Goal: Information Seeking & Learning: Check status

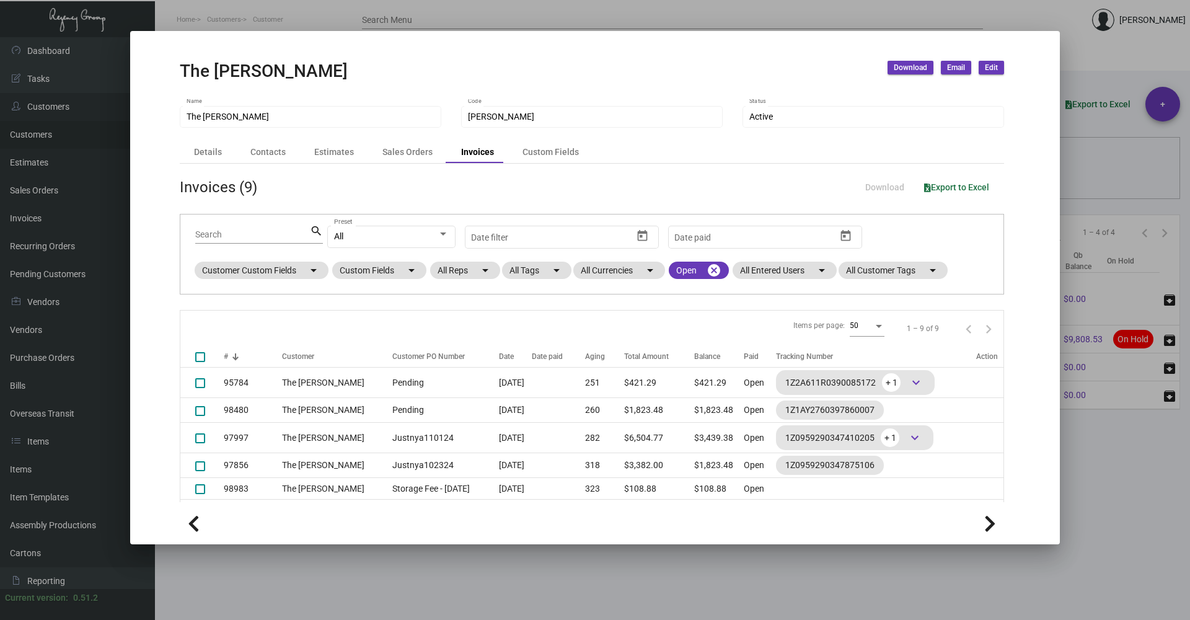
scroll to position [107, 0]
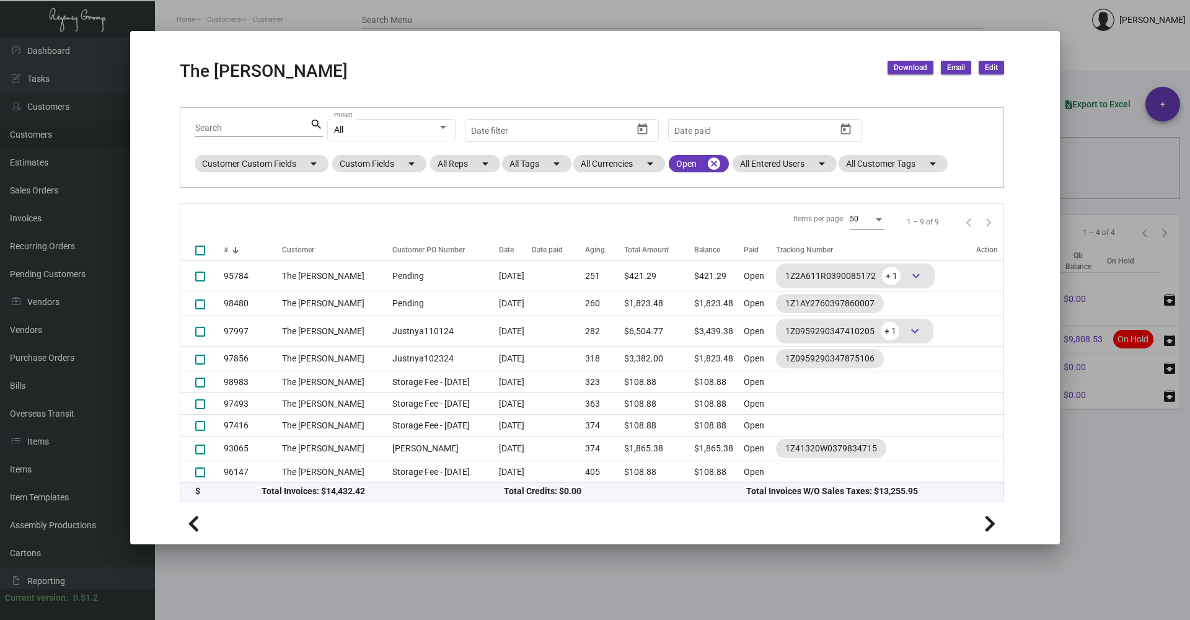
click at [508, 553] on div at bounding box center [595, 310] width 1190 height 620
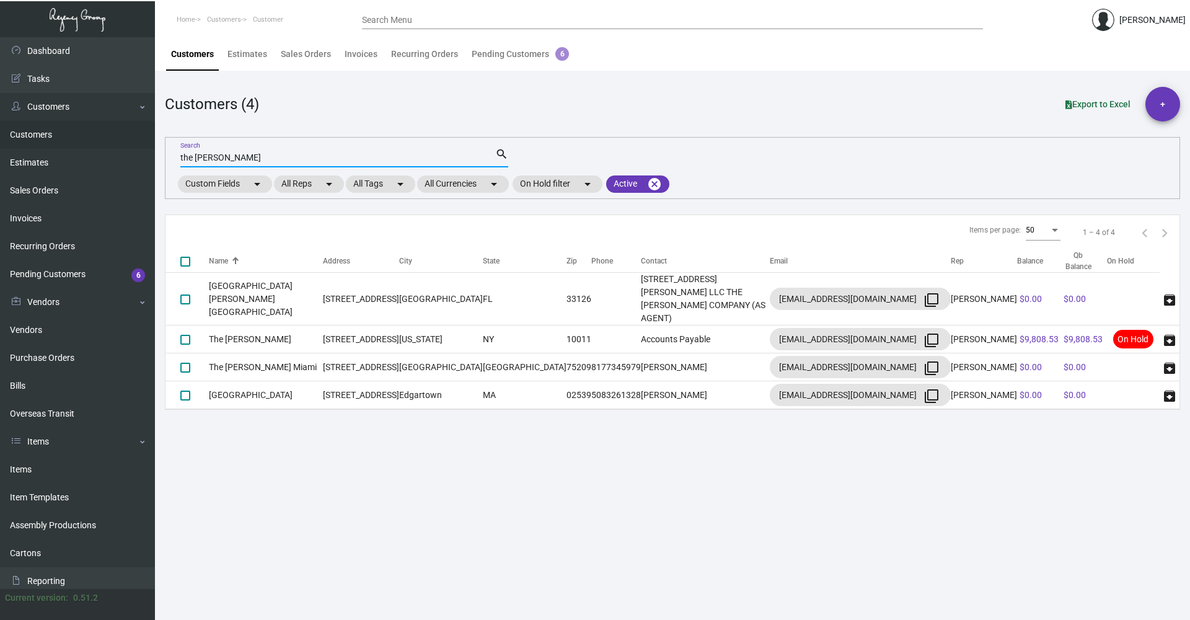
click at [242, 162] on input "the [PERSON_NAME]" at bounding box center [337, 158] width 315 height 10
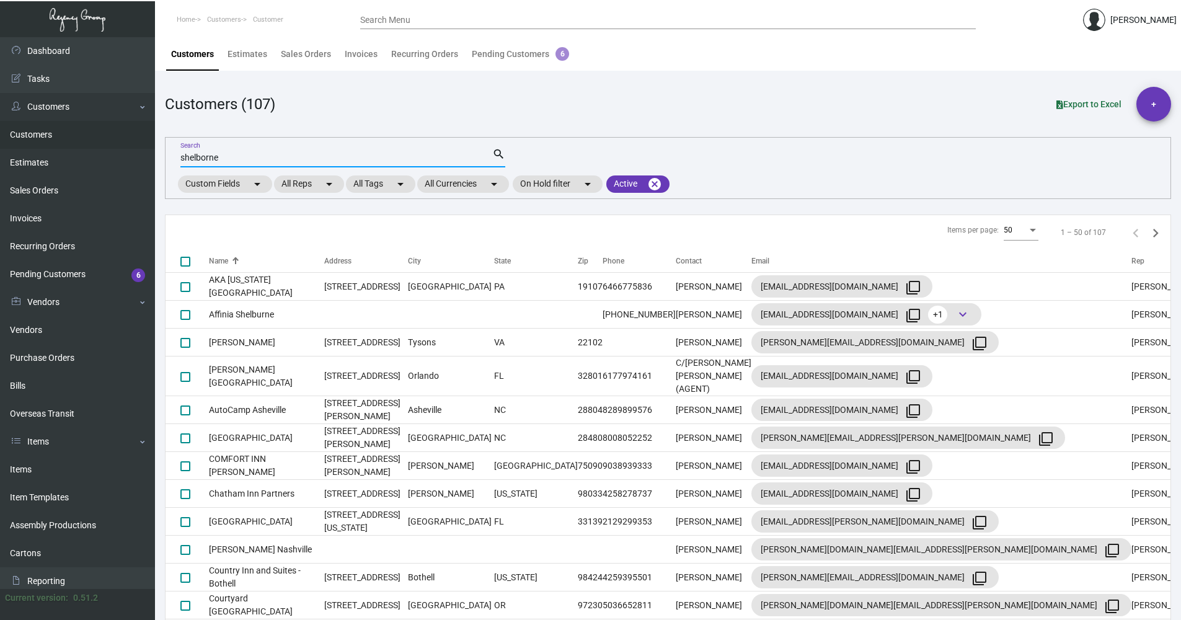
type input "shelborne"
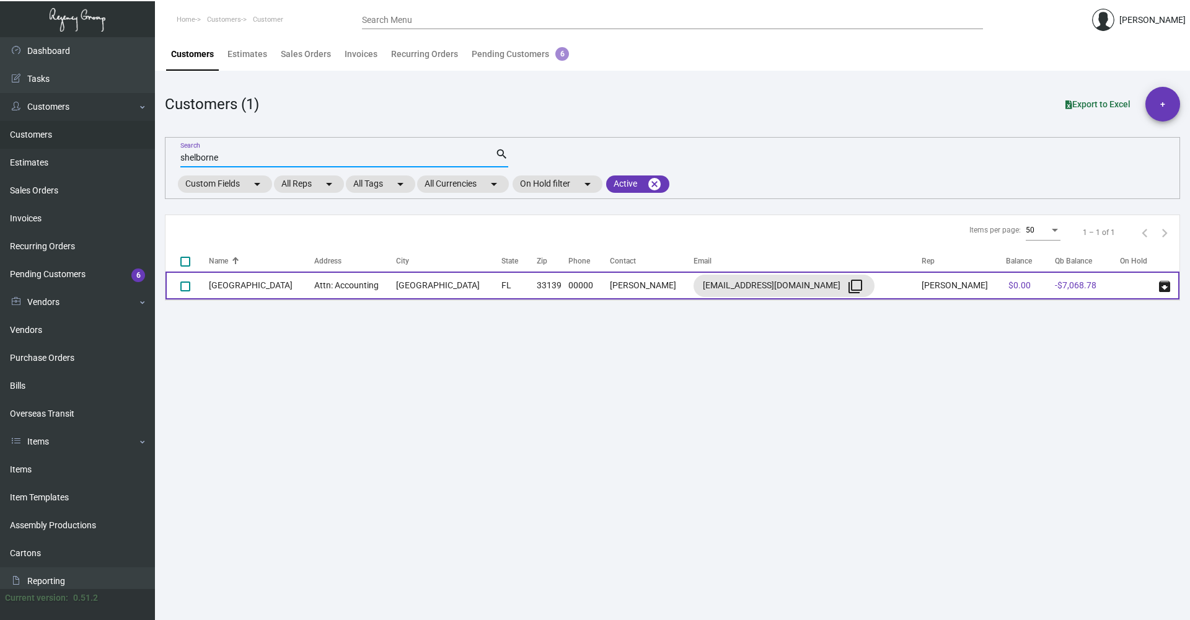
click at [303, 291] on td "[GEOGRAPHIC_DATA]" at bounding box center [261, 285] width 105 height 28
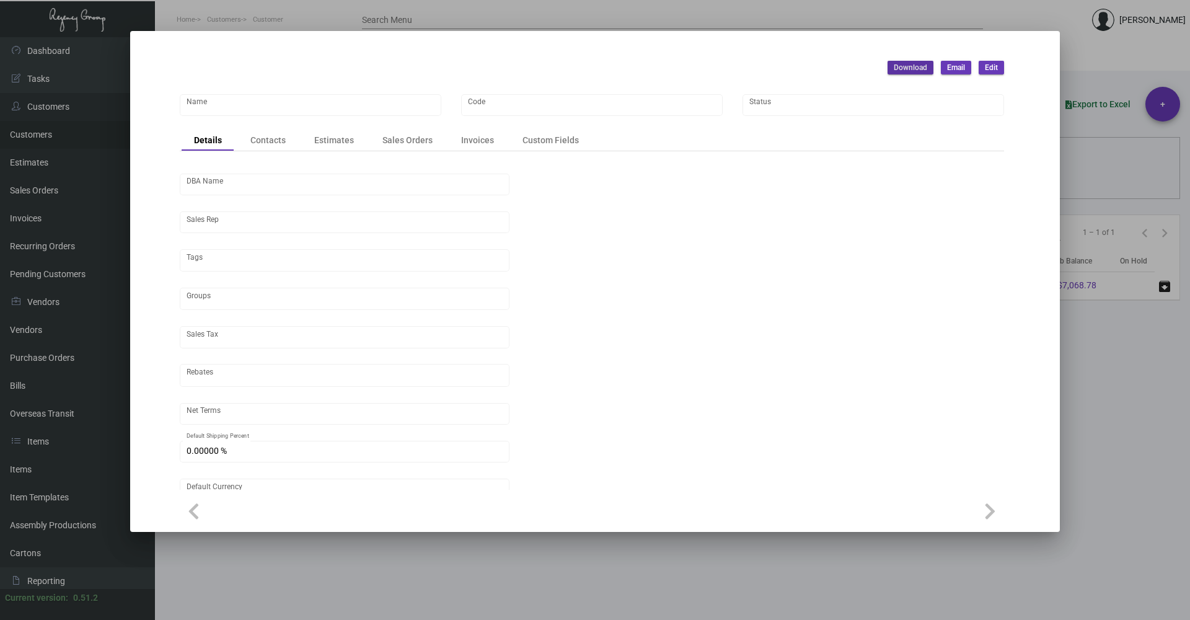
type input "[GEOGRAPHIC_DATA]"
type input "403"
type input "[PERSON_NAME]"
type input "[GEOGRAPHIC_DATA]-[GEOGRAPHIC_DATA]"
type input "Net 30"
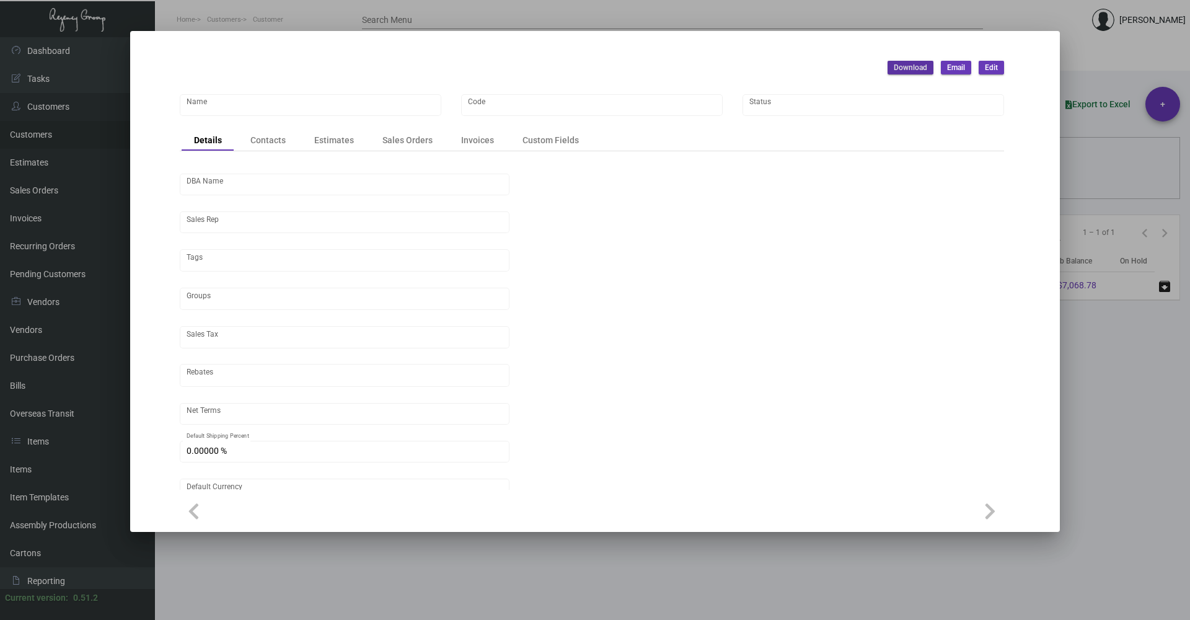
type input "United States Dollar $"
type input "$ 0.00"
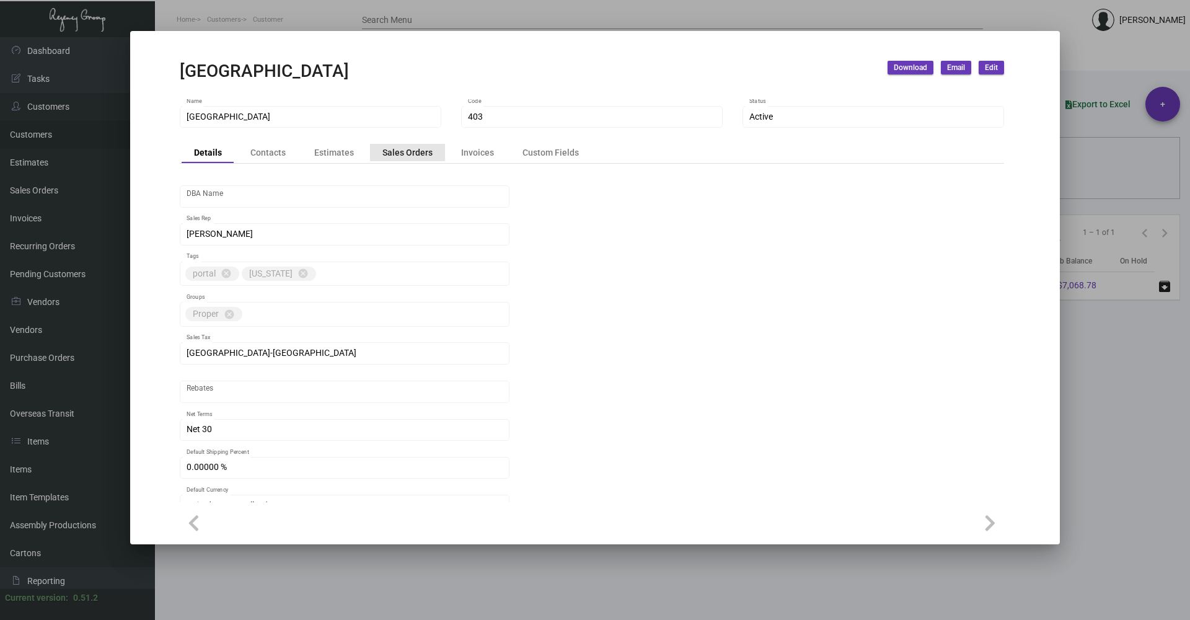
click at [411, 154] on div "Sales Orders" at bounding box center [407, 152] width 50 height 13
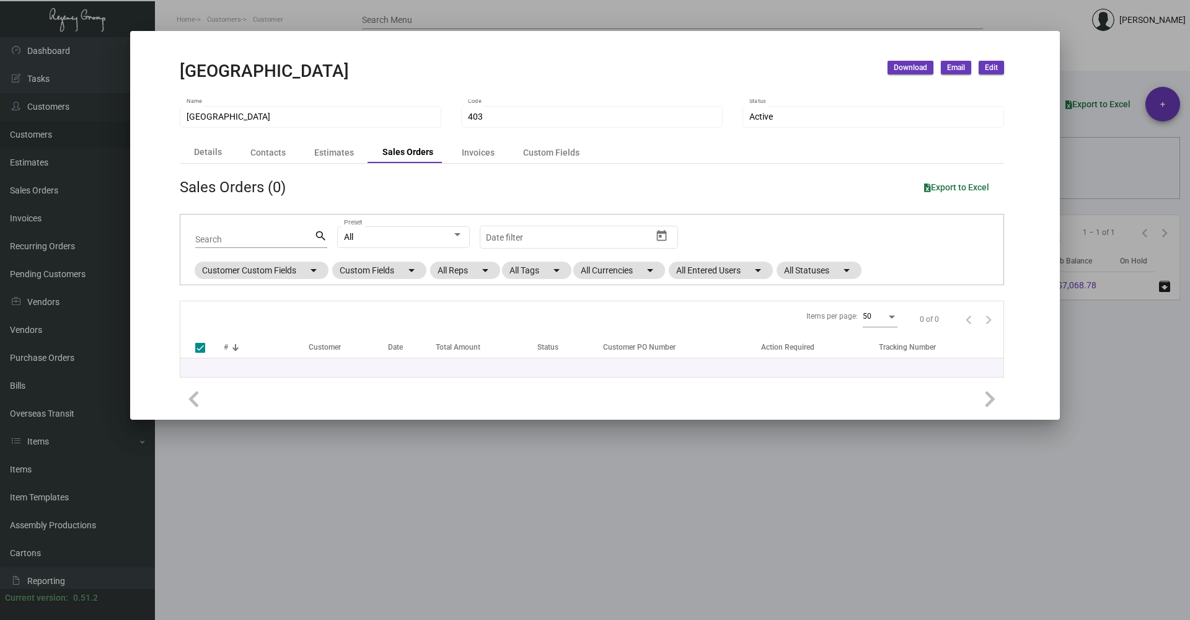
checkbox input "false"
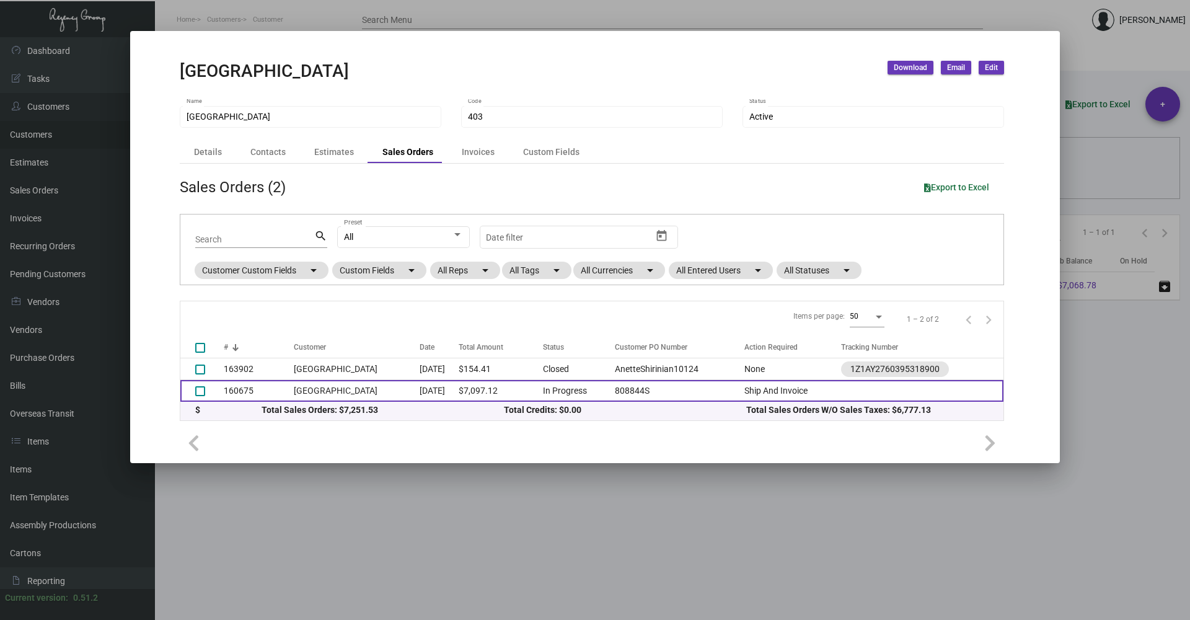
click at [387, 397] on td "[GEOGRAPHIC_DATA]" at bounding box center [357, 391] width 126 height 22
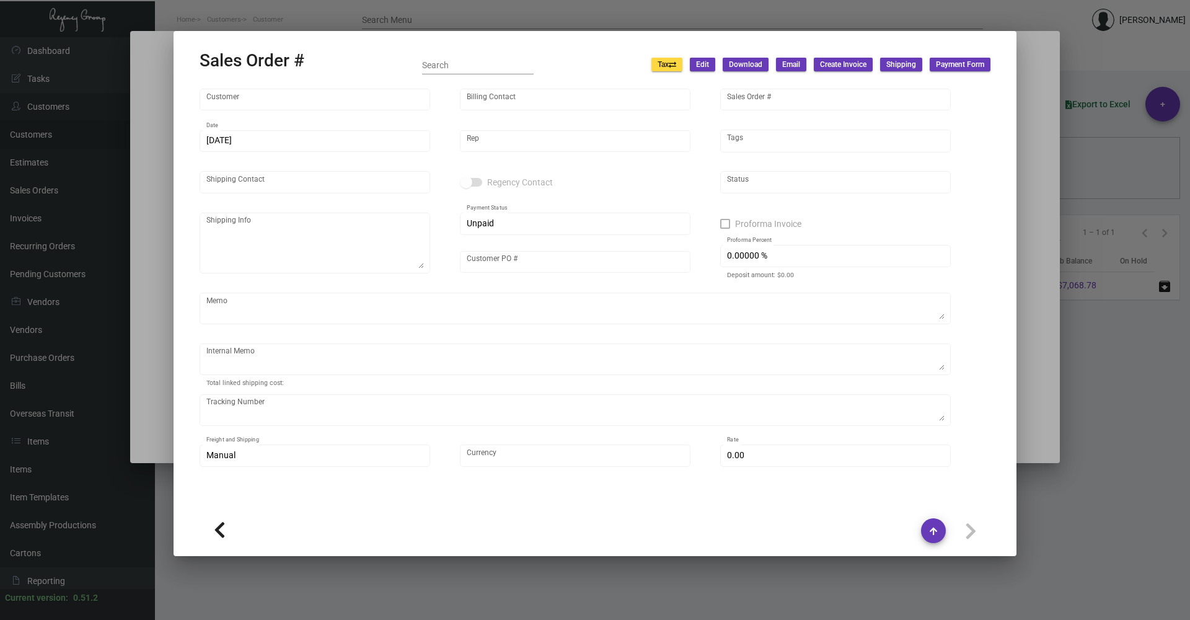
type input "[GEOGRAPHIC_DATA]"
type input "[PERSON_NAME]"
type input "160675"
type input "[DATE]"
type input "[PERSON_NAME]"
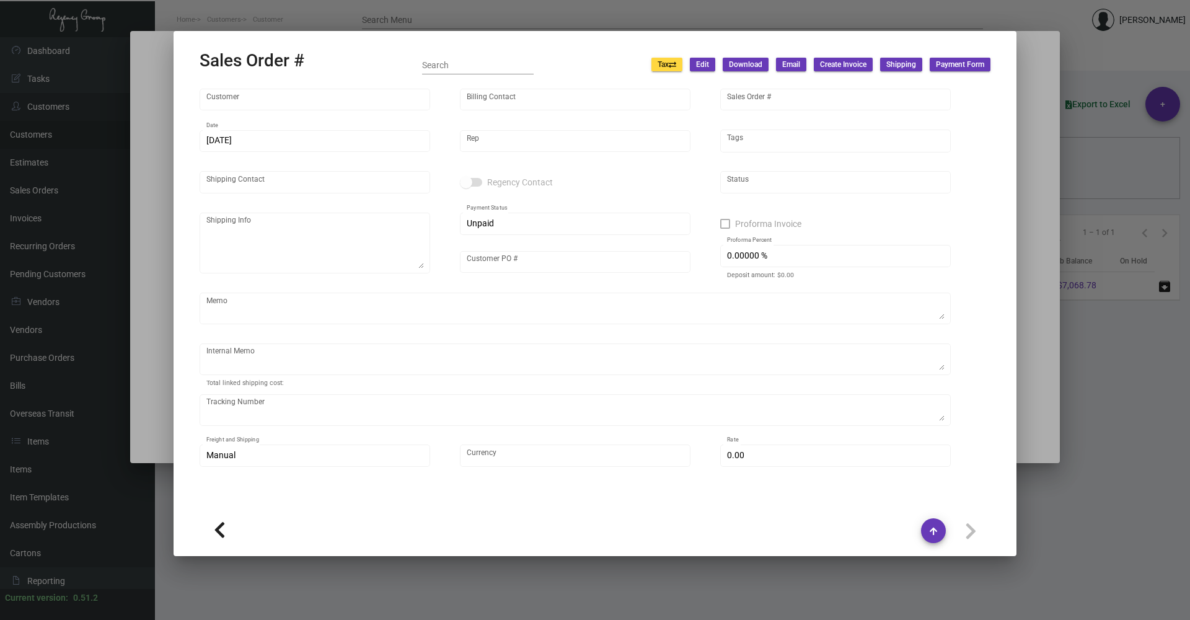
type input "[PERSON_NAME]"
type textarea "[GEOGRAPHIC_DATA] - [PERSON_NAME] [STREET_ADDRESS]"
type input "808844S"
type textarea "[DATE] Down-payment check rec'd $6,663.96 [DATE] Down-payment check rec'd $404.…"
type input "United States Dollar $"
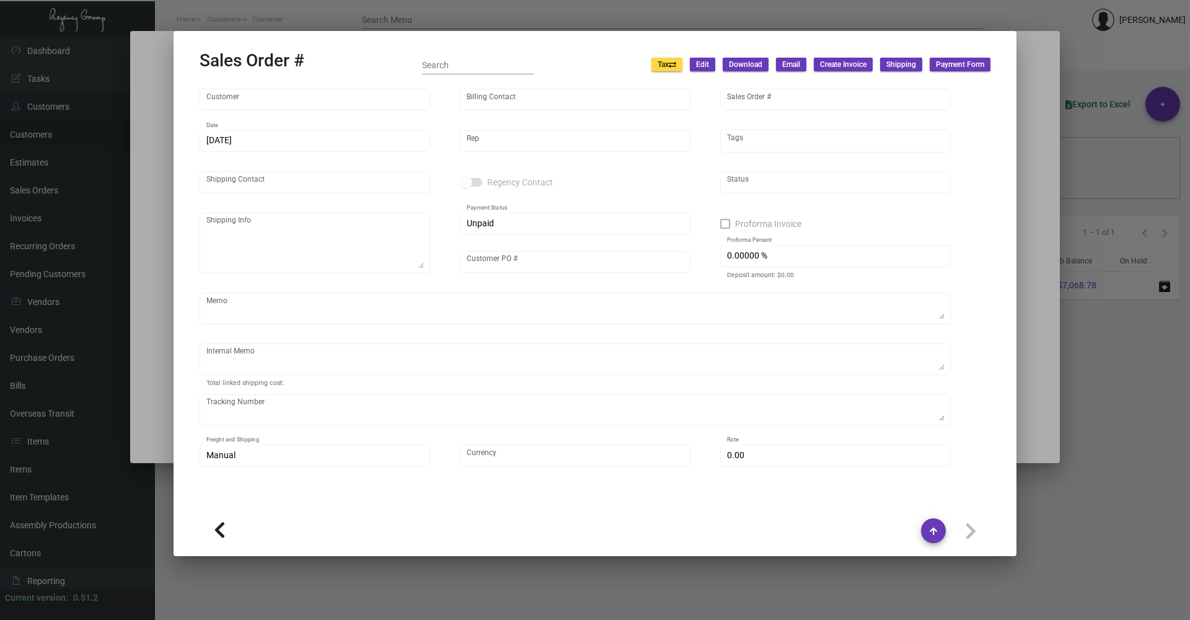
type input "6.50000 %"
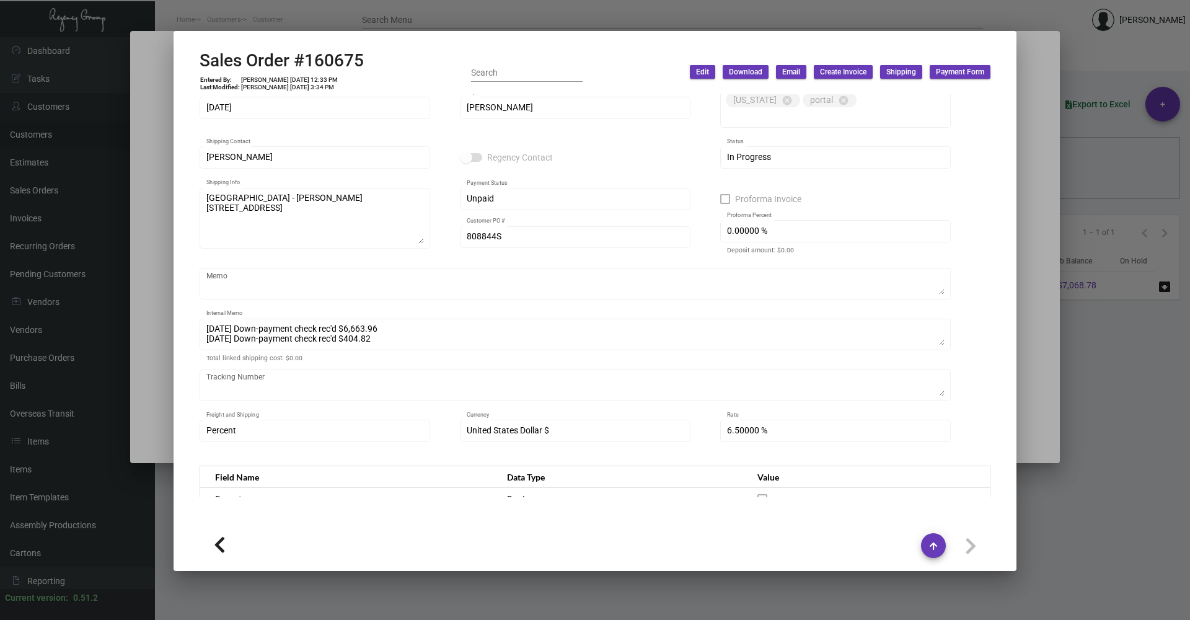
scroll to position [0, 0]
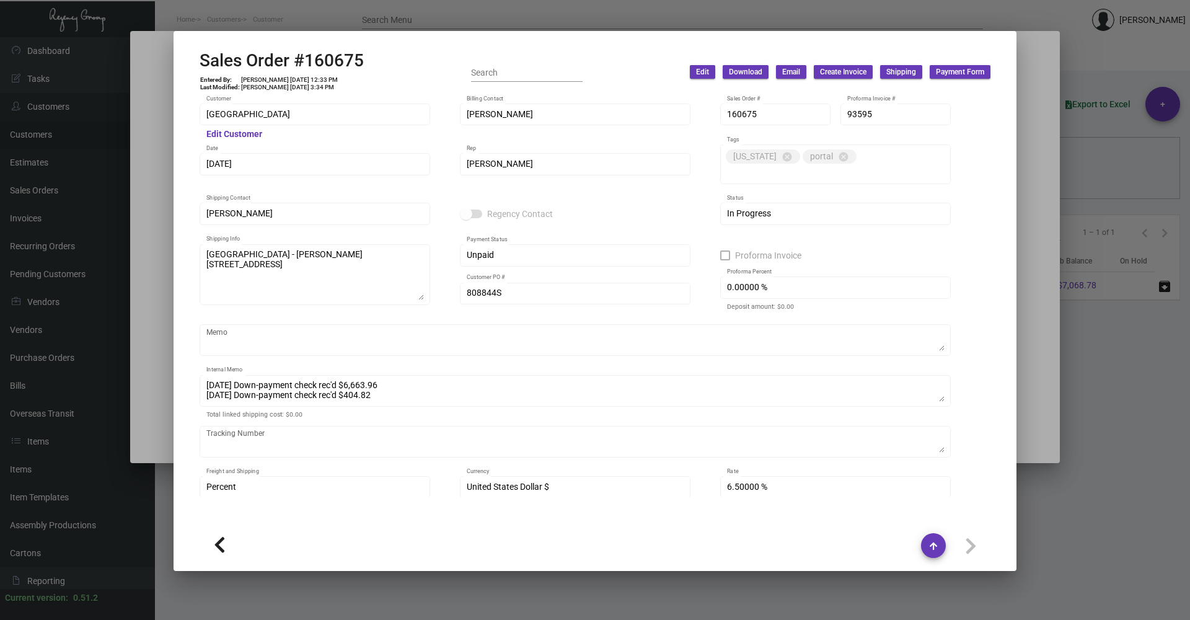
click at [1110, 420] on div at bounding box center [595, 310] width 1190 height 620
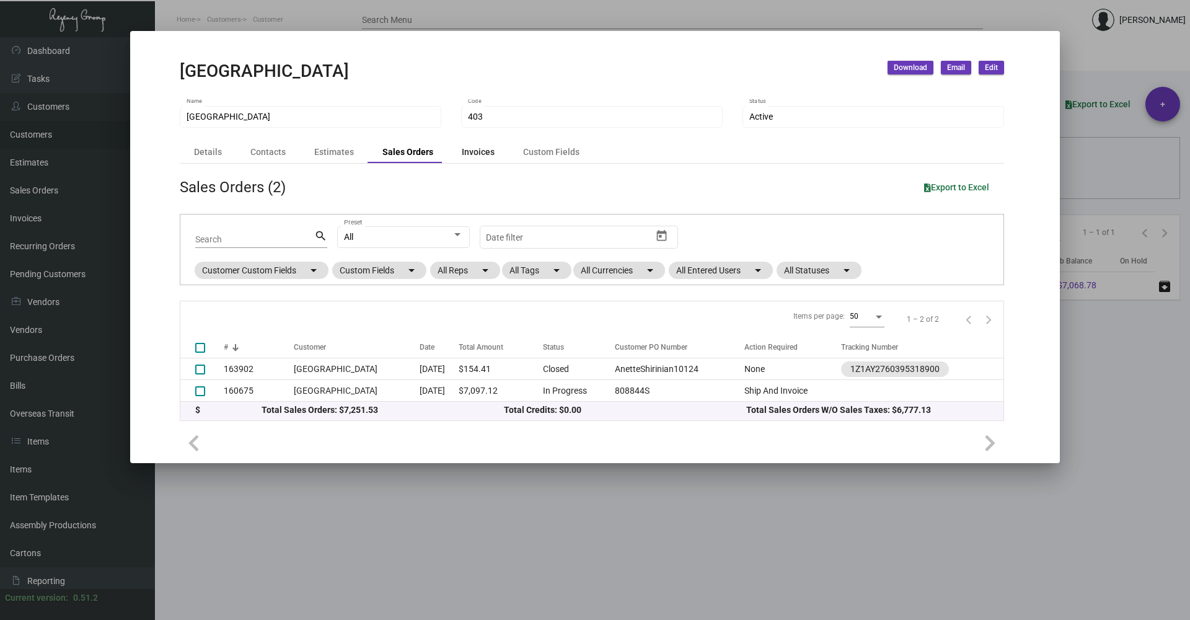
click at [472, 155] on div "Invoices" at bounding box center [478, 152] width 33 height 13
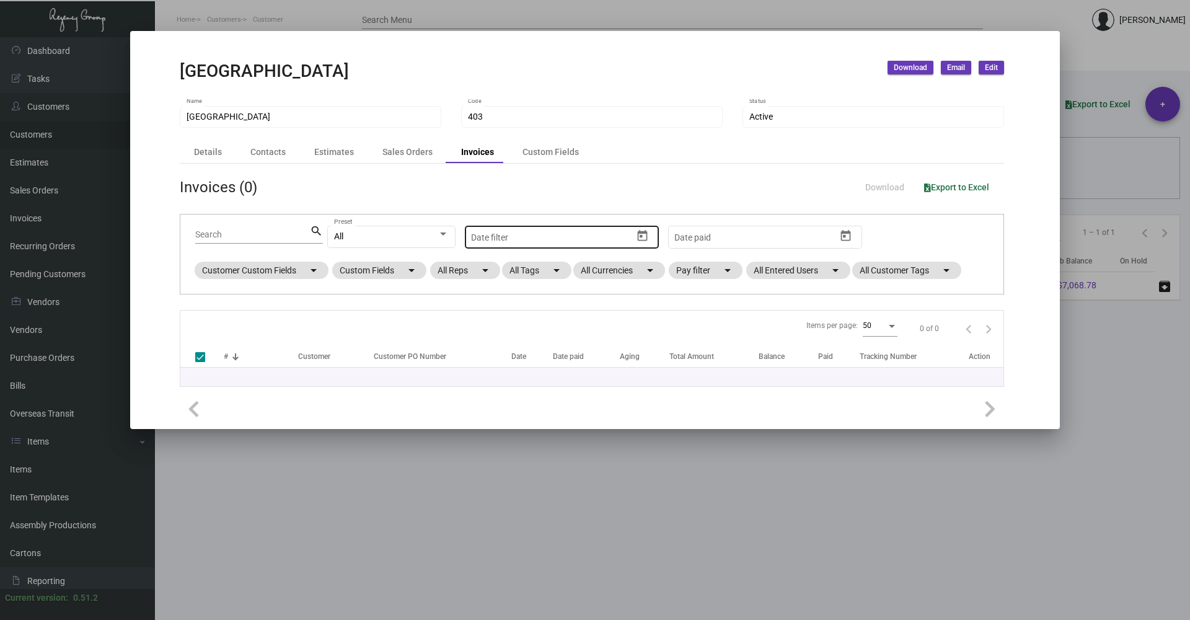
checkbox input "false"
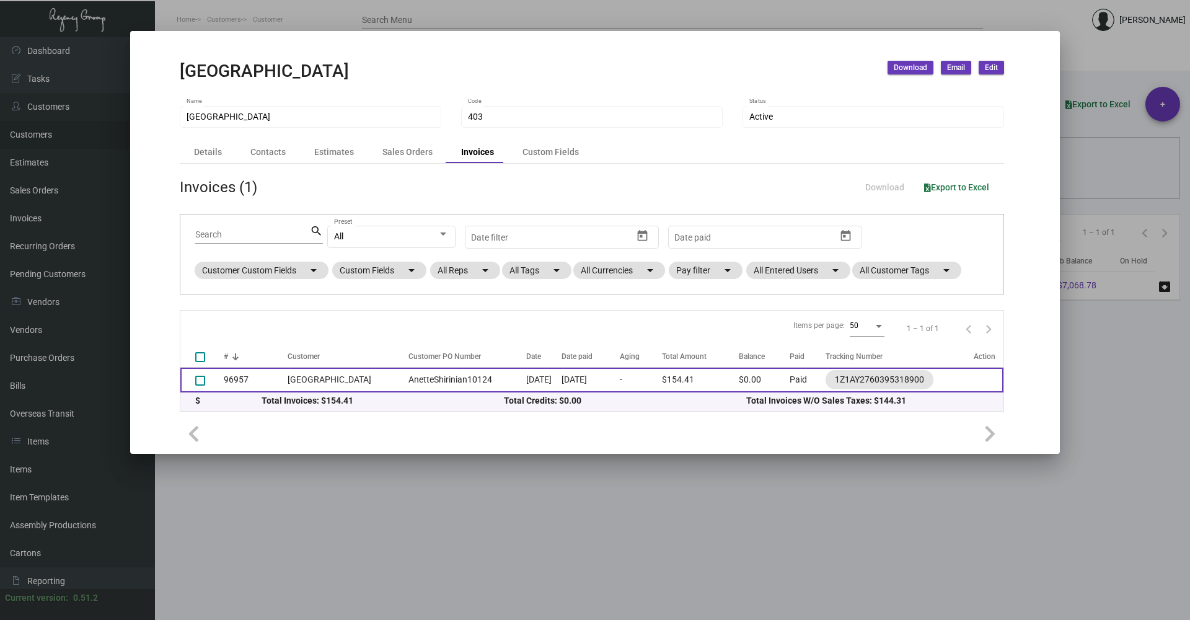
click at [458, 382] on td "AnetteShirinian10124" at bounding box center [463, 380] width 123 height 25
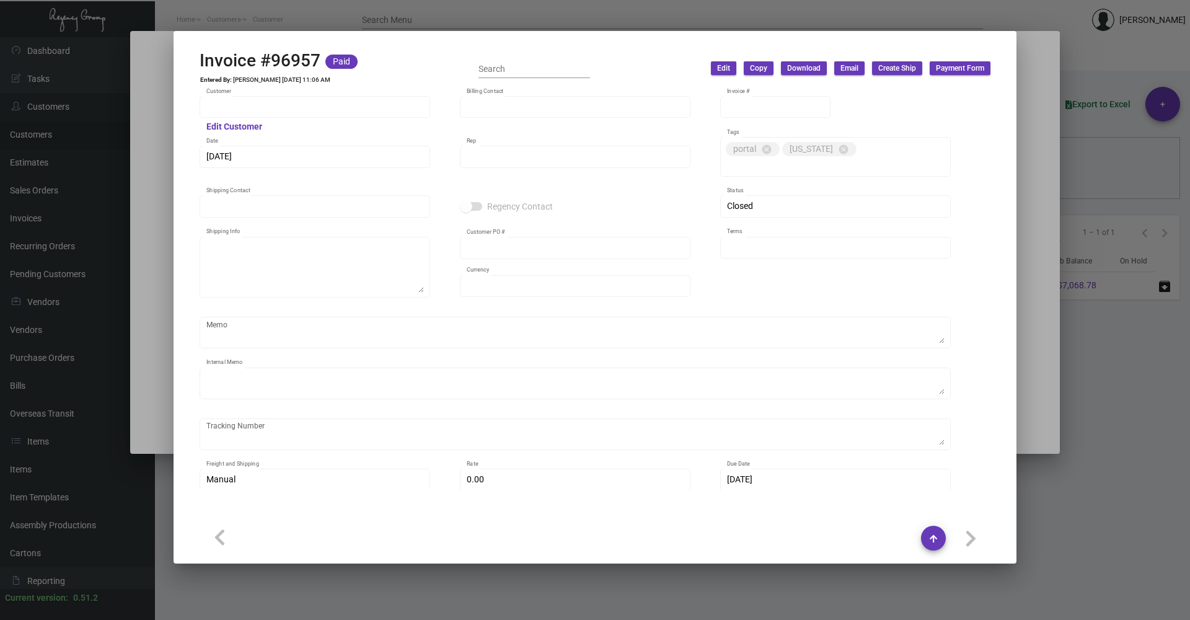
type input "[GEOGRAPHIC_DATA]"
type input "[PERSON_NAME]"
type input "96957"
type input "[DATE]"
type input "[PERSON_NAME]"
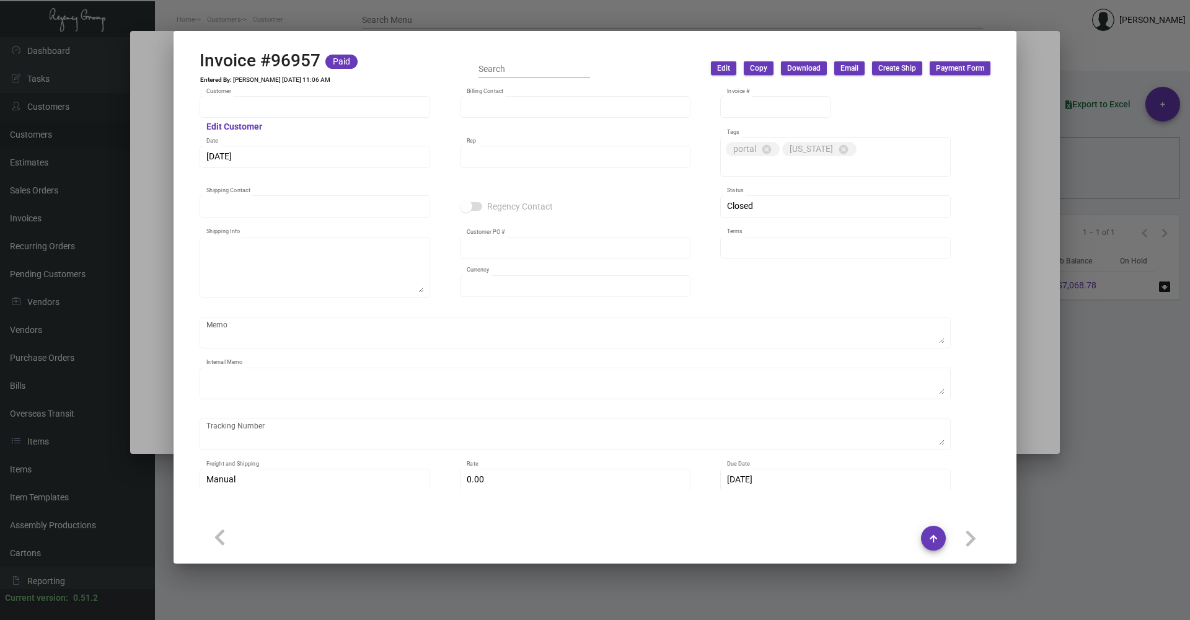
type input "[PERSON_NAME]"
type textarea "[GEOGRAPHIC_DATA] - [PERSON_NAME][GEOGRAPHIC_DATA][STREET_ADDRESS]"
type input "AnetteShirinian10124"
type input "United States Dollar $"
type input "Net 30"
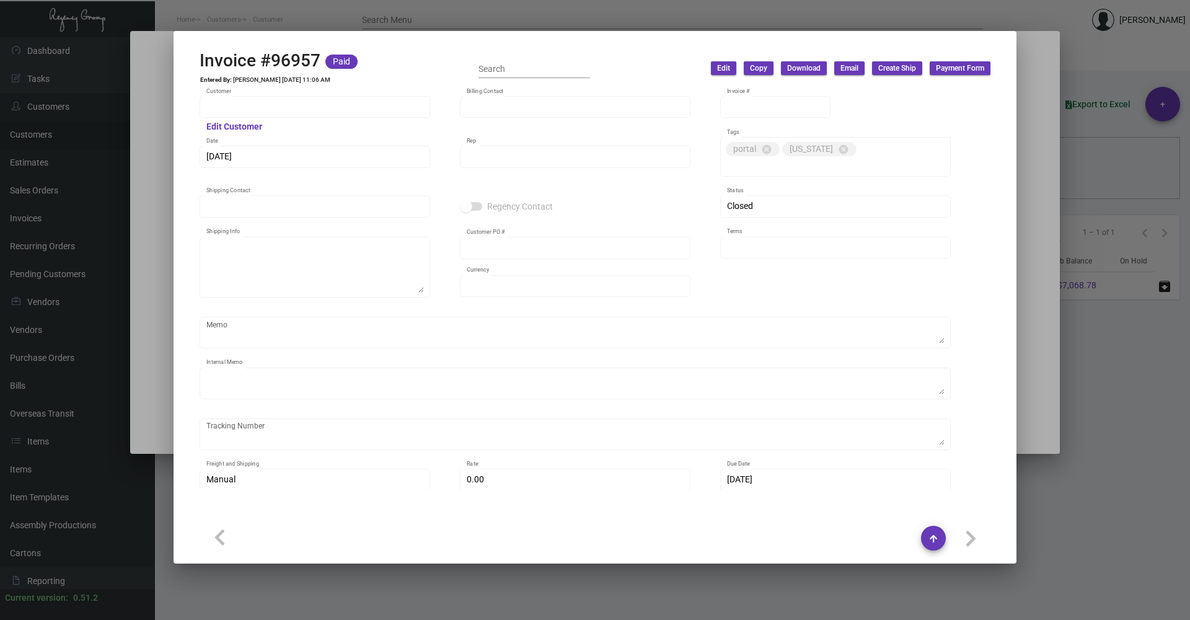
type textarea "Label provided to vendor, UPS Ground Cost $11.30."
type input "$ 24.31"
type input "[DATE]"
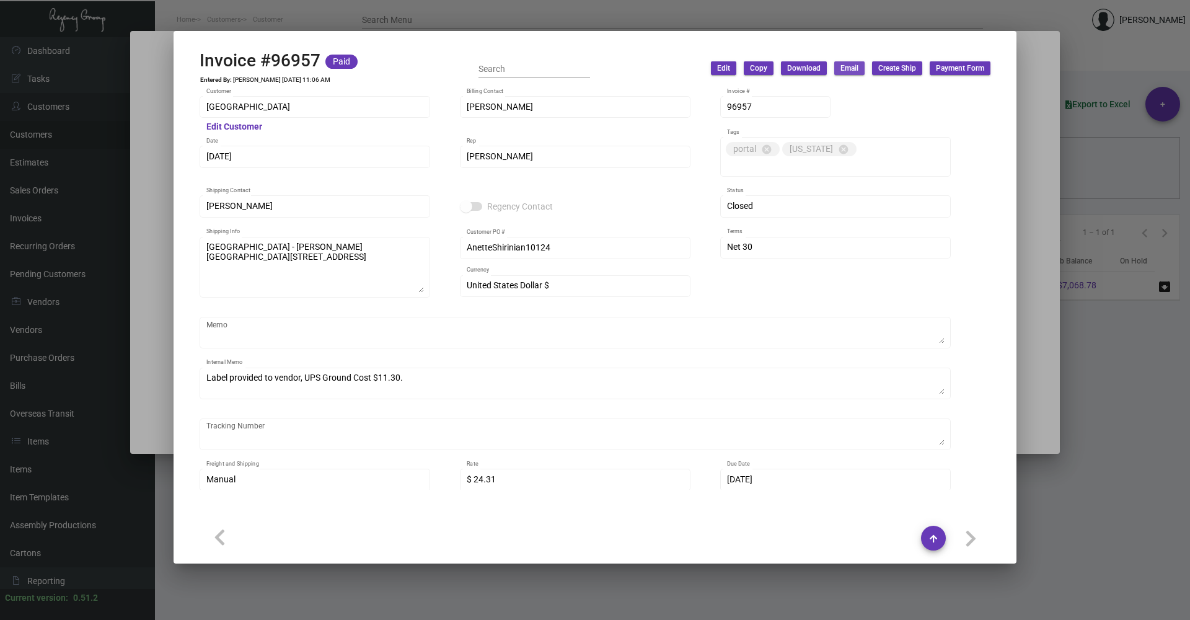
click at [845, 68] on span "Email" at bounding box center [849, 68] width 18 height 11
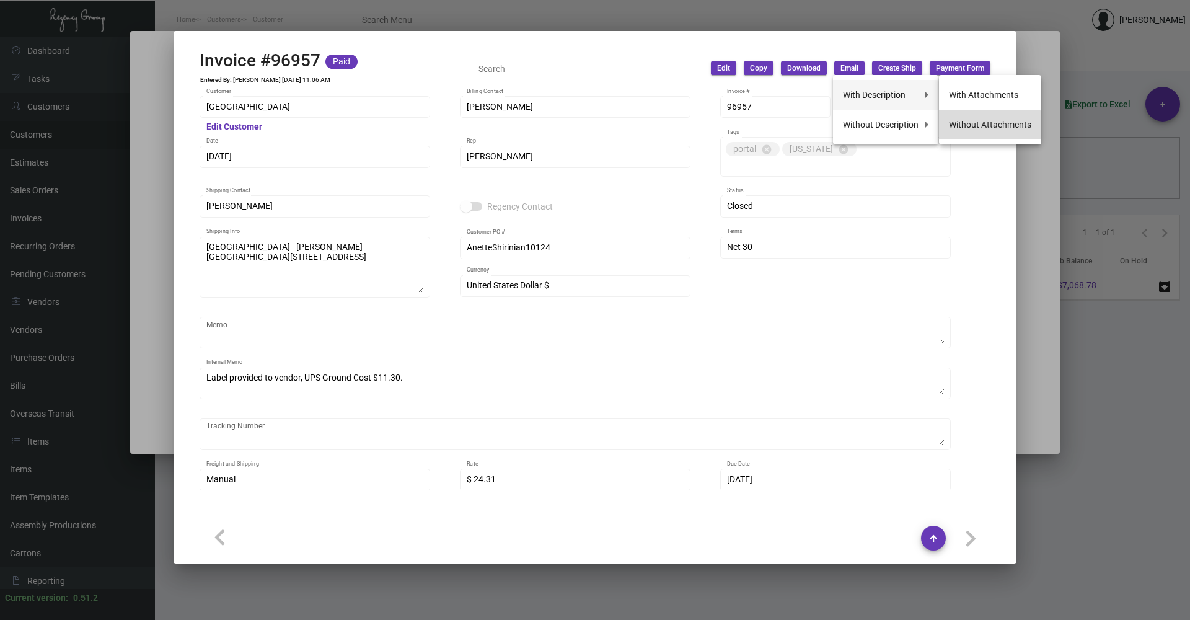
click at [982, 130] on button "Without Attachments" at bounding box center [990, 125] width 102 height 30
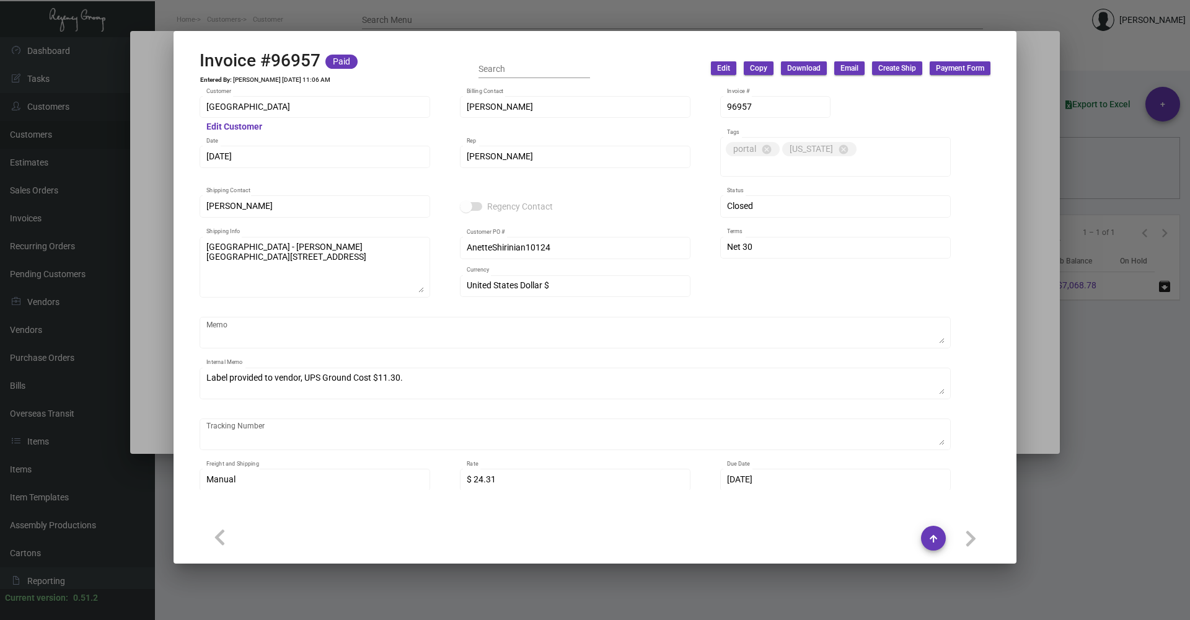
click at [786, 43] on mat-dialog-container "Invoice #96957 Paid Entered By: [PERSON_NAME] [DATE] 11:06 AM Search Edit Copy …" at bounding box center [595, 297] width 843 height 532
click at [1054, 266] on div at bounding box center [595, 310] width 1190 height 620
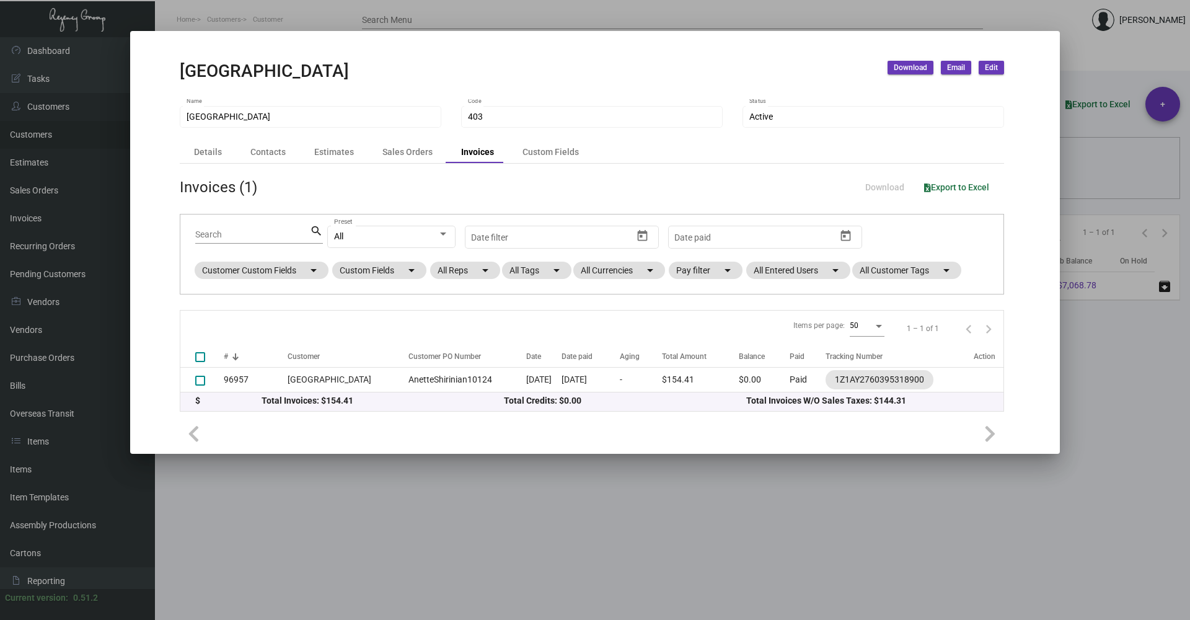
click at [1080, 330] on div at bounding box center [595, 310] width 1190 height 620
